Goal: Information Seeking & Learning: Learn about a topic

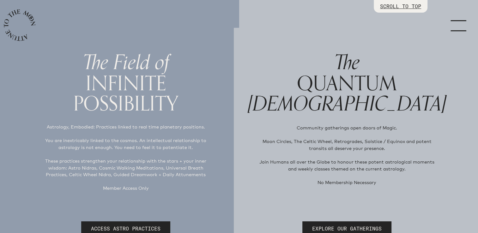
scroll to position [21, 0]
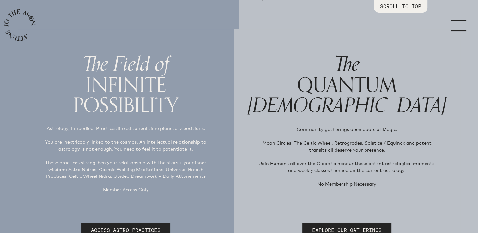
click at [459, 21] on link "menu" at bounding box center [463, 25] width 32 height 51
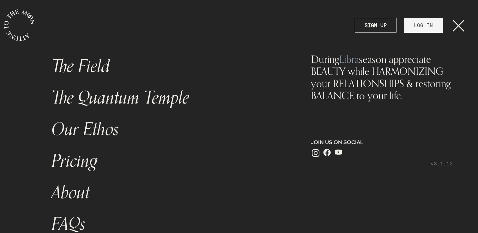
scroll to position [0, 0]
click at [415, 25] on link "LOG IN" at bounding box center [423, 25] width 39 height 15
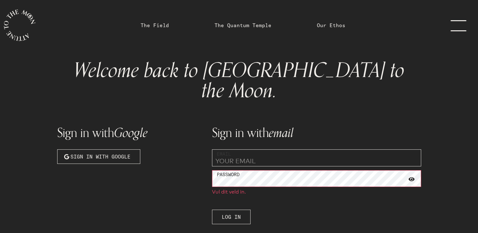
click at [225, 146] on div "Sign in with email Email Password Vul dit veld in. Log In Forgot Password Creat…" at bounding box center [316, 184] width 217 height 143
click at [225, 149] on input "email" at bounding box center [316, 157] width 209 height 17
type input "[EMAIL_ADDRESS][DOMAIN_NAME]"
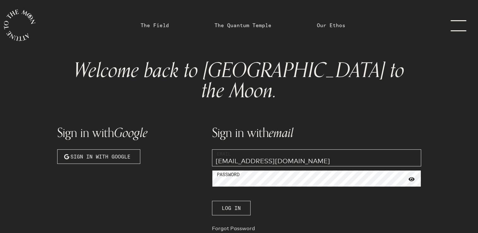
click at [212, 201] on button "Log In" at bounding box center [231, 208] width 39 height 15
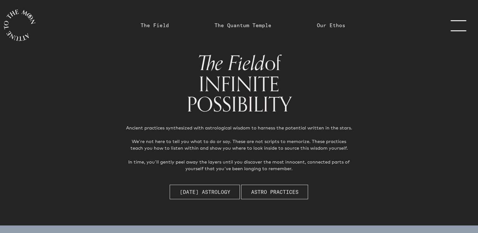
click at [196, 198] on button "[DATE] Astrology" at bounding box center [205, 192] width 70 height 15
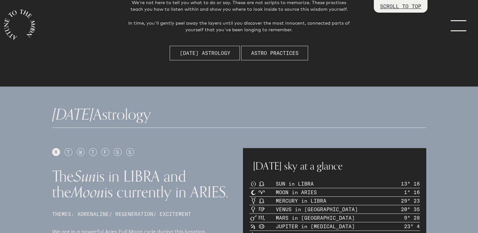
scroll to position [225, 0]
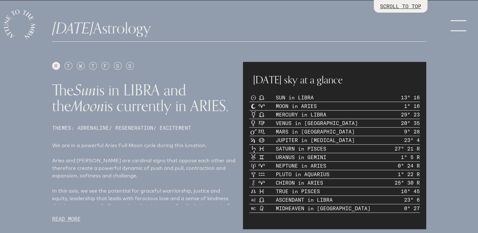
click at [70, 219] on p "READ MORE" at bounding box center [143, 219] width 183 height 8
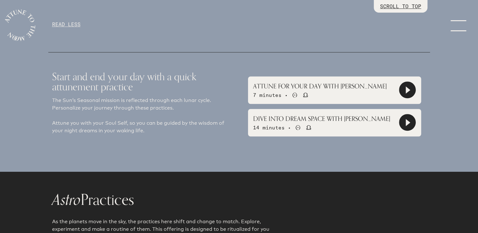
scroll to position [472, 0]
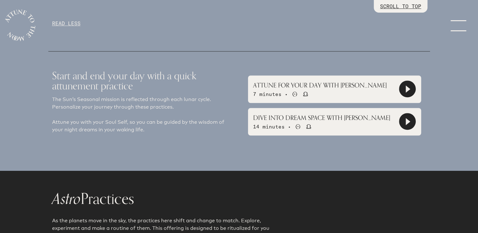
click at [406, 87] on icon at bounding box center [408, 88] width 4 height 7
